Goal: Task Accomplishment & Management: Use online tool/utility

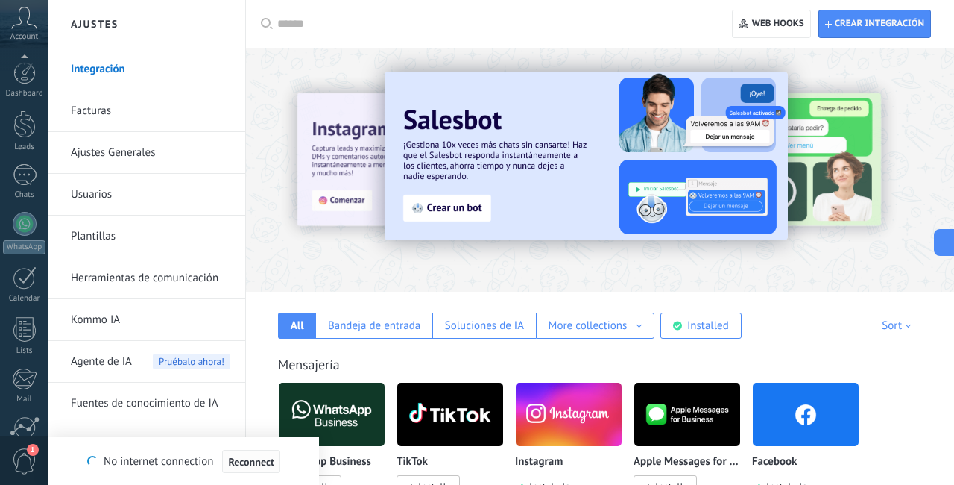
click at [248, 469] on button "Reconnect" at bounding box center [250, 462] width 57 height 24
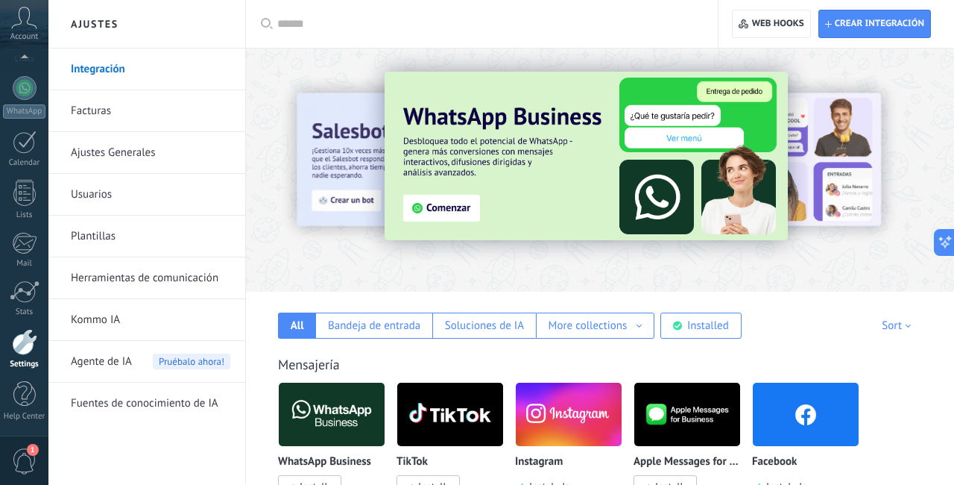
scroll to position [107, 0]
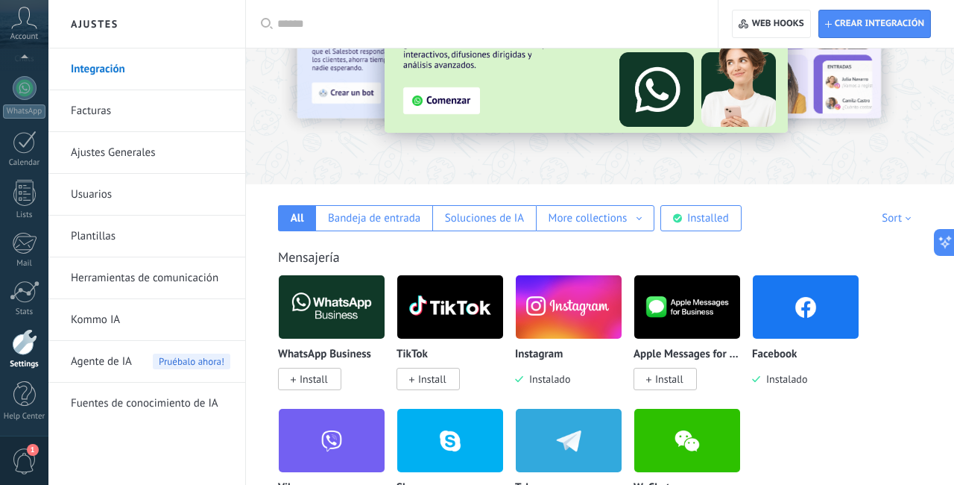
click at [314, 380] on span "Install" at bounding box center [314, 378] width 28 height 13
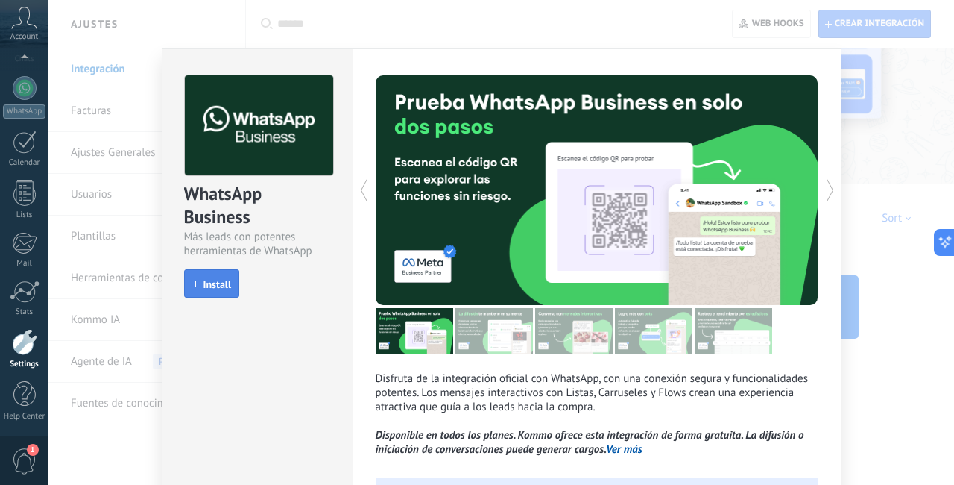
click at [210, 289] on span "Install" at bounding box center [218, 284] width 28 height 10
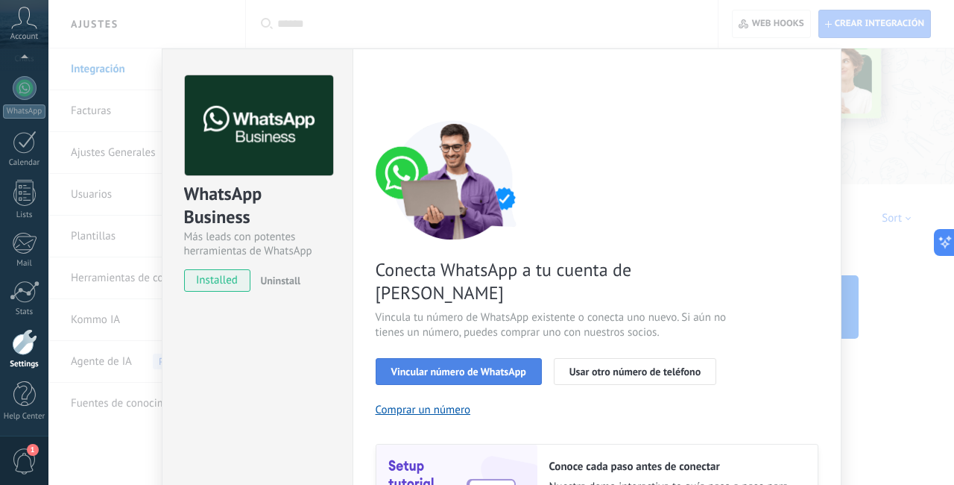
click at [482, 358] on button "Vincular número de WhatsApp" at bounding box center [459, 371] width 166 height 27
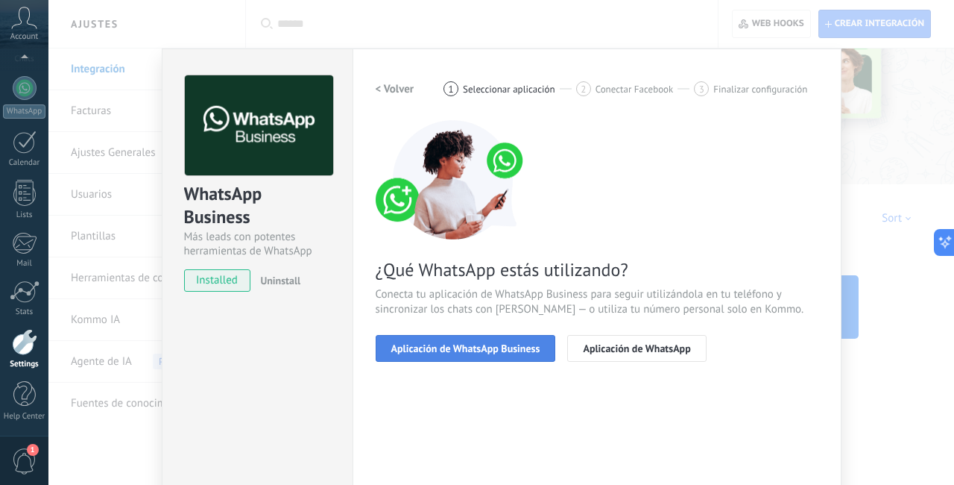
click at [459, 354] on button "Aplicación de WhatsApp Business" at bounding box center [466, 348] width 180 height 27
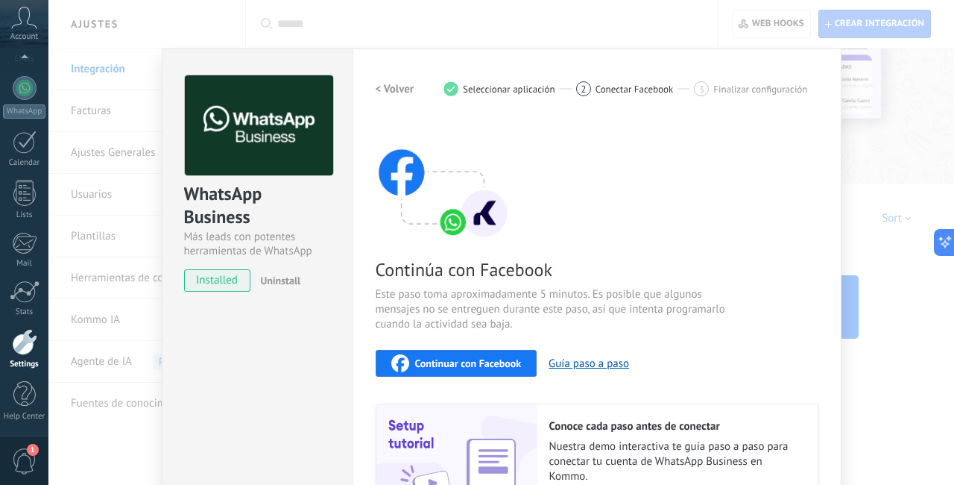
scroll to position [66, 0]
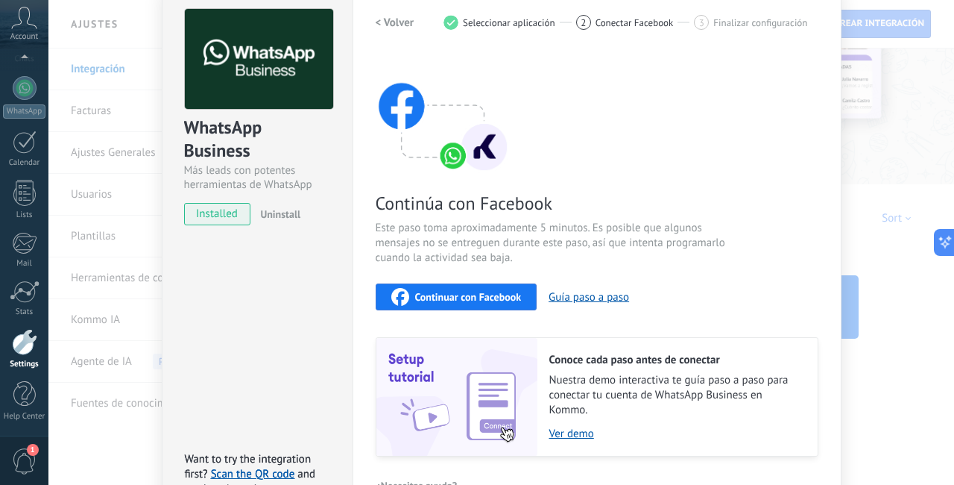
click at [440, 286] on button "Continuar con Facebook" at bounding box center [457, 296] width 162 height 27
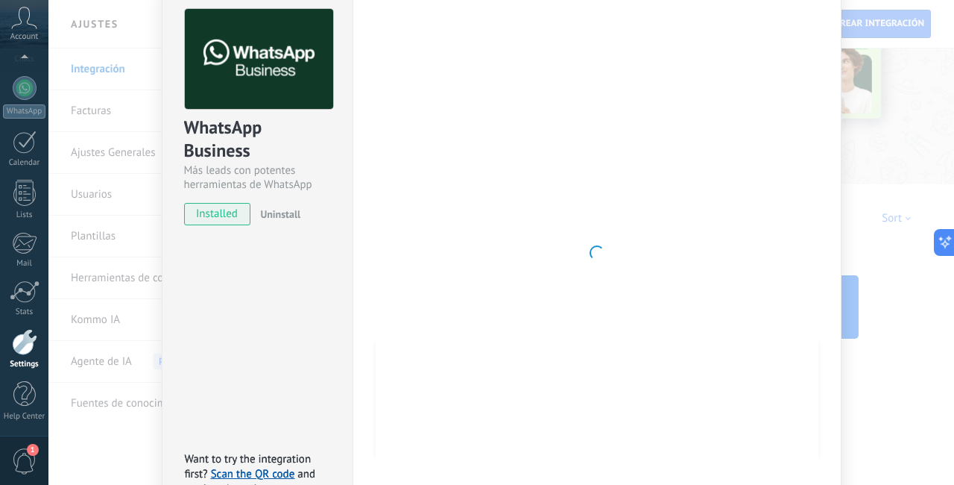
click at [657, 430] on div at bounding box center [597, 253] width 443 height 488
click at [678, 283] on div at bounding box center [597, 253] width 443 height 488
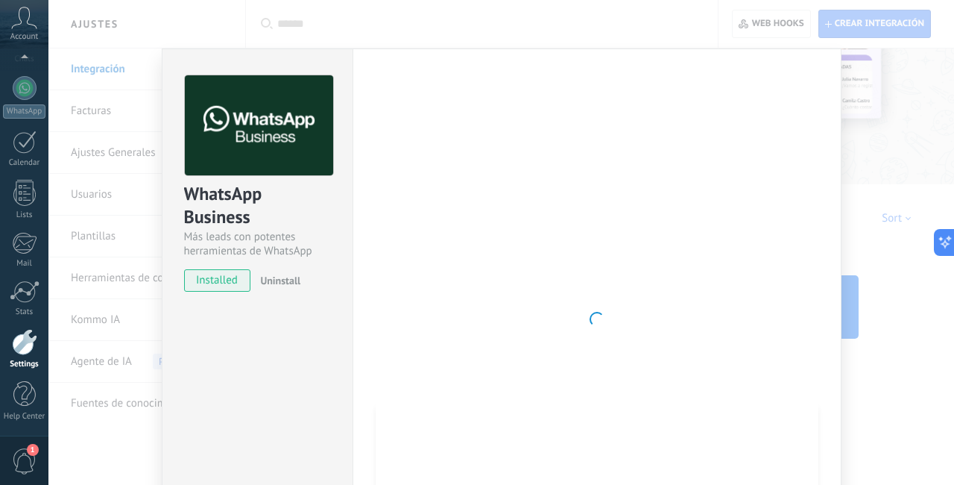
scroll to position [0, 0]
click at [890, 260] on div "WhatsApp Business Más leads con potentes herramientas de WhatsApp installed Uni…" at bounding box center [501, 242] width 906 height 485
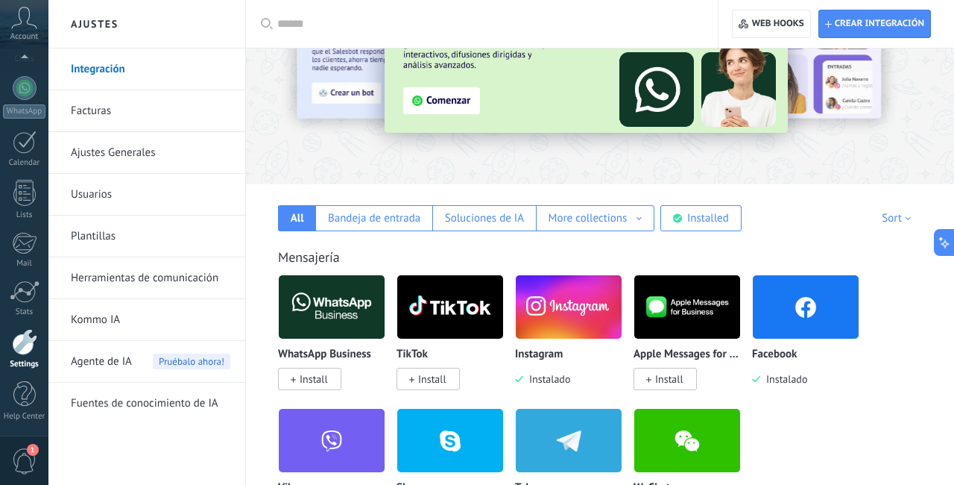
click at [304, 380] on span "Install" at bounding box center [314, 378] width 28 height 13
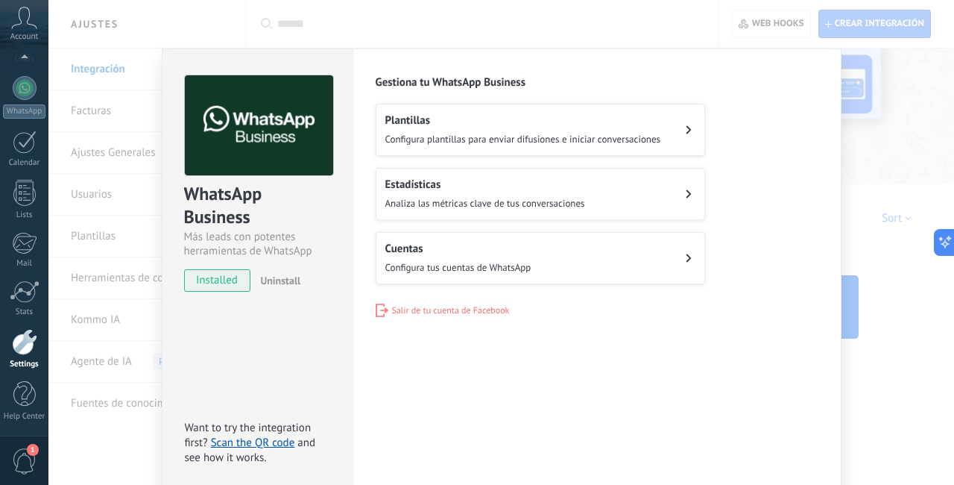
click at [536, 258] on button "Cuentas Configura tus cuentas de WhatsApp" at bounding box center [541, 258] width 330 height 52
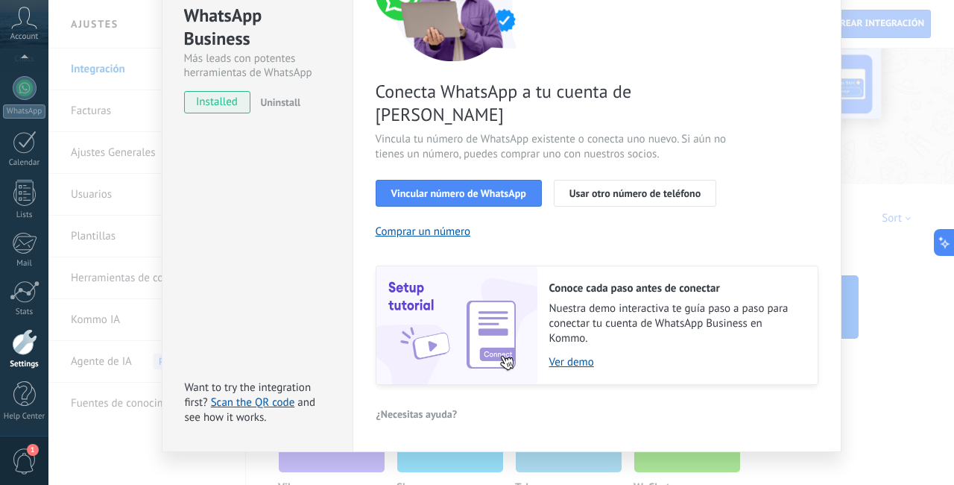
scroll to position [177, 0]
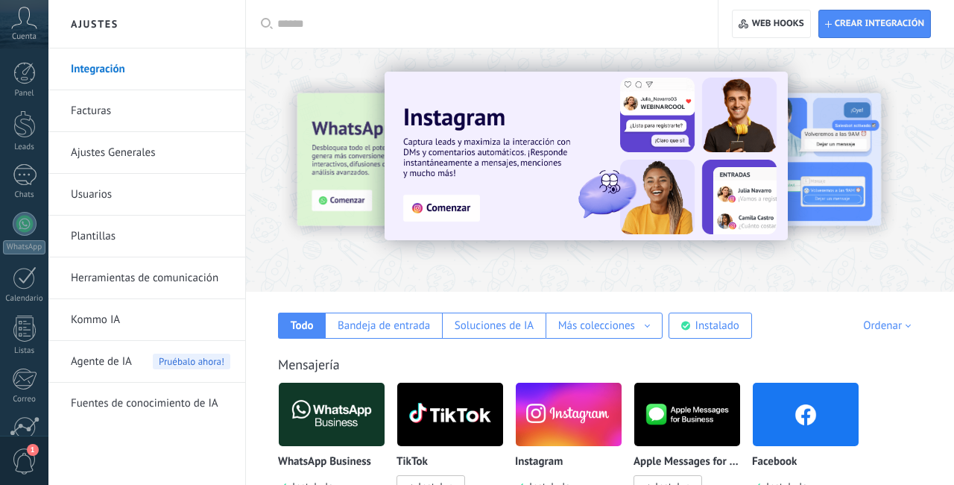
scroll to position [75, 0]
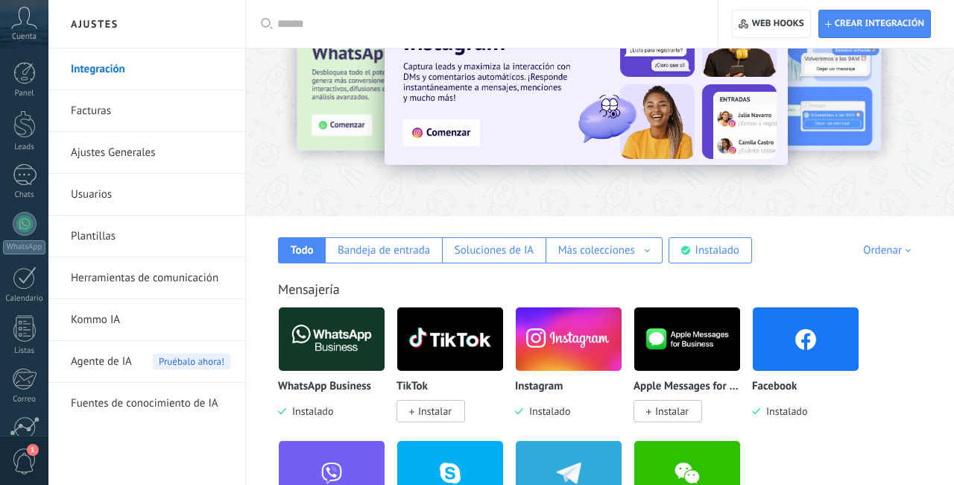
click at [307, 337] on img at bounding box center [332, 339] width 106 height 72
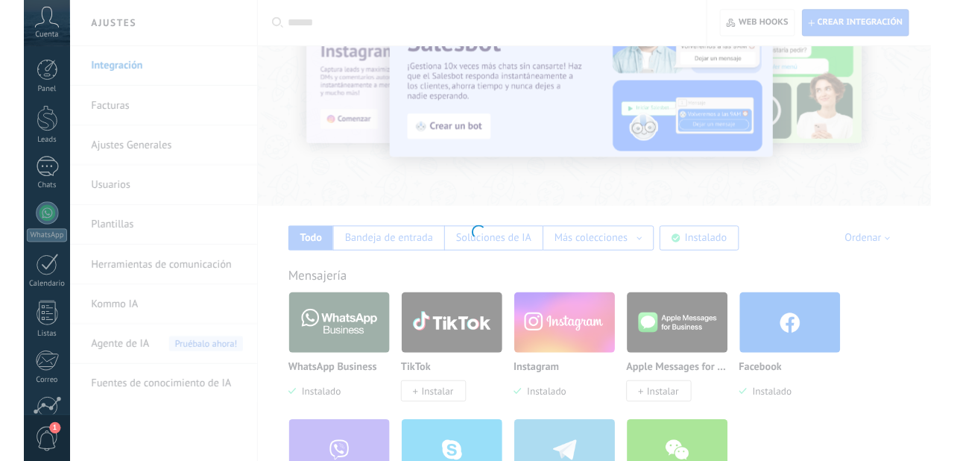
scroll to position [0, 0]
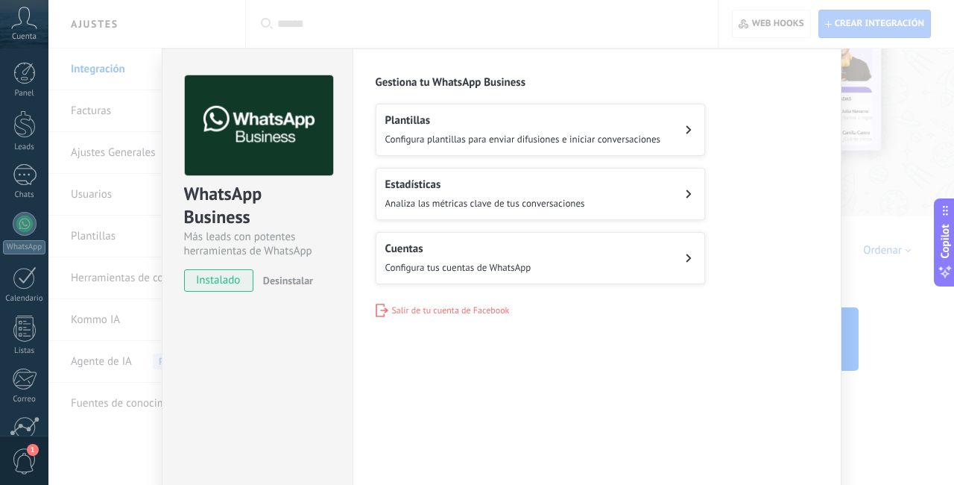
click at [542, 254] on button "Cuentas Configura tus cuentas de WhatsApp" at bounding box center [541, 258] width 330 height 52
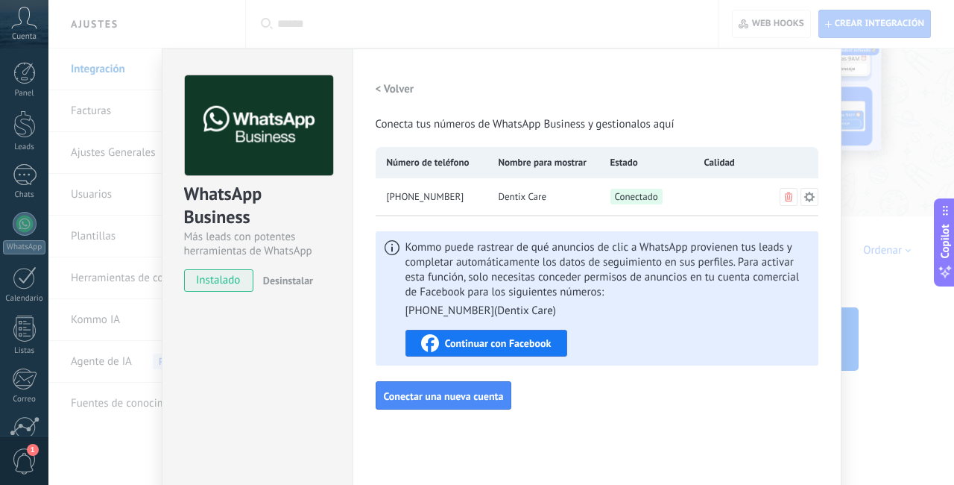
click at [480, 347] on span "Continuar con Facebook" at bounding box center [498, 343] width 107 height 10
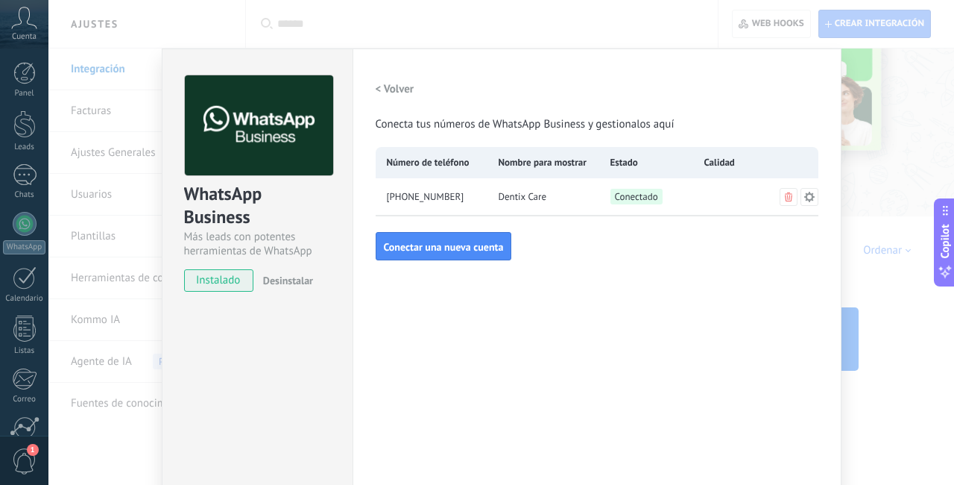
click at [891, 124] on div "WhatsApp Business Más leads con potentes herramientas de WhatsApp instalado Des…" at bounding box center [501, 242] width 906 height 485
